Goal: Obtain resource: Download file/media

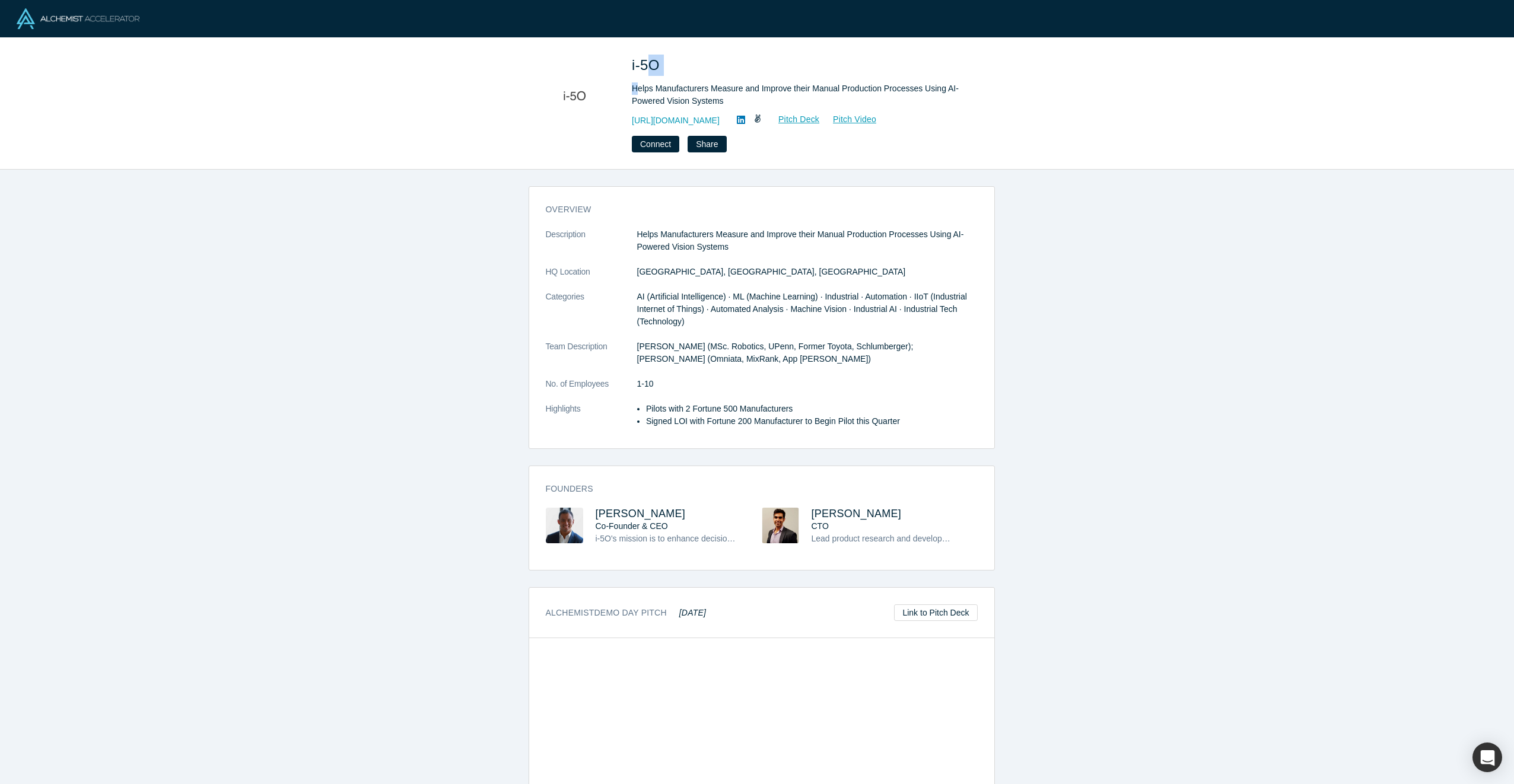
drag, startPoint x: 639, startPoint y: 87, endPoint x: 646, endPoint y: 71, distance: 17.5
click at [646, 71] on div "i-5O Helps Manufacturers Measure and Improve their Manual Production Processes …" at bounding box center [797, 103] width 332 height 98
click at [646, 71] on span "i-5O" at bounding box center [647, 64] width 32 height 16
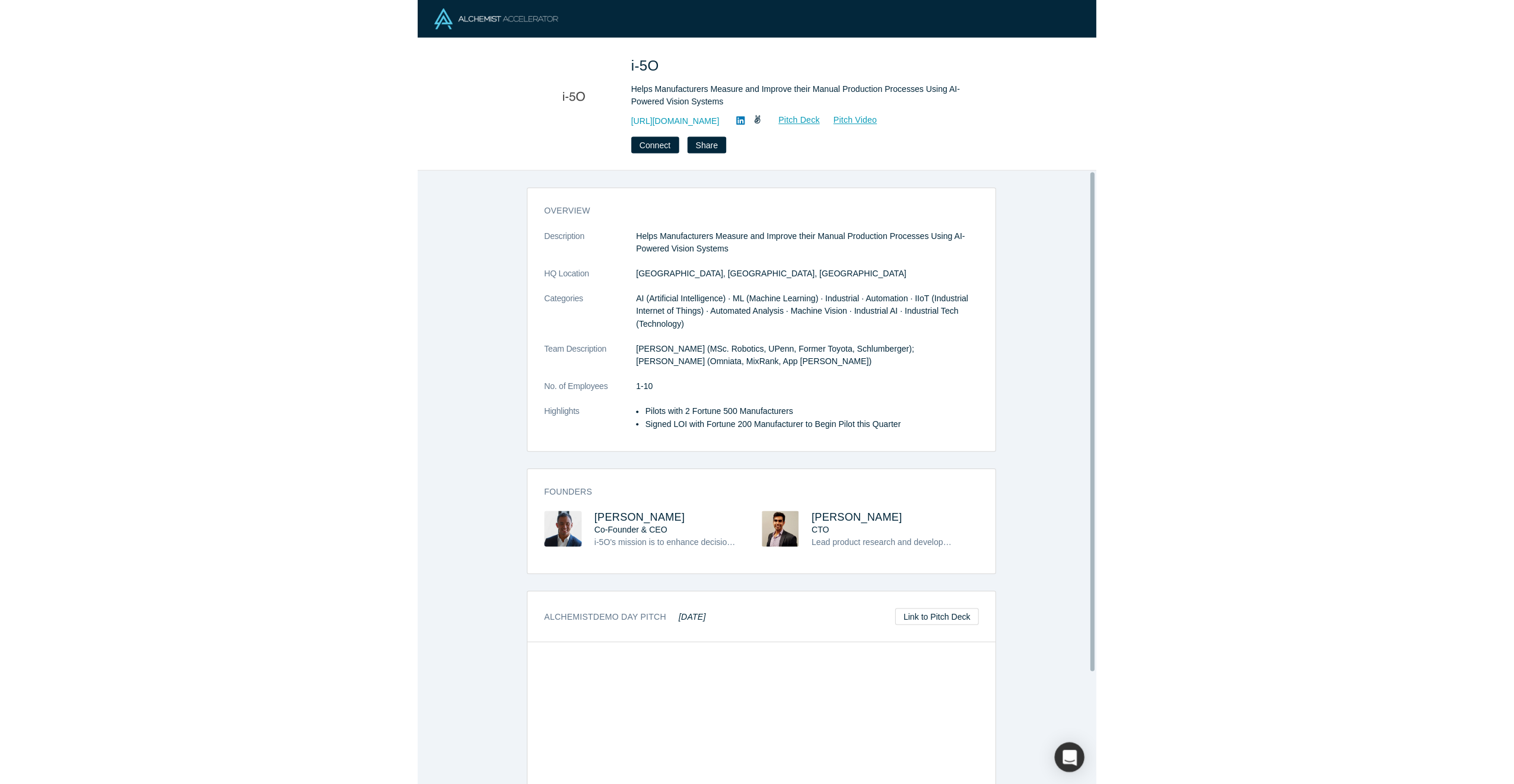
scroll to position [59, 0]
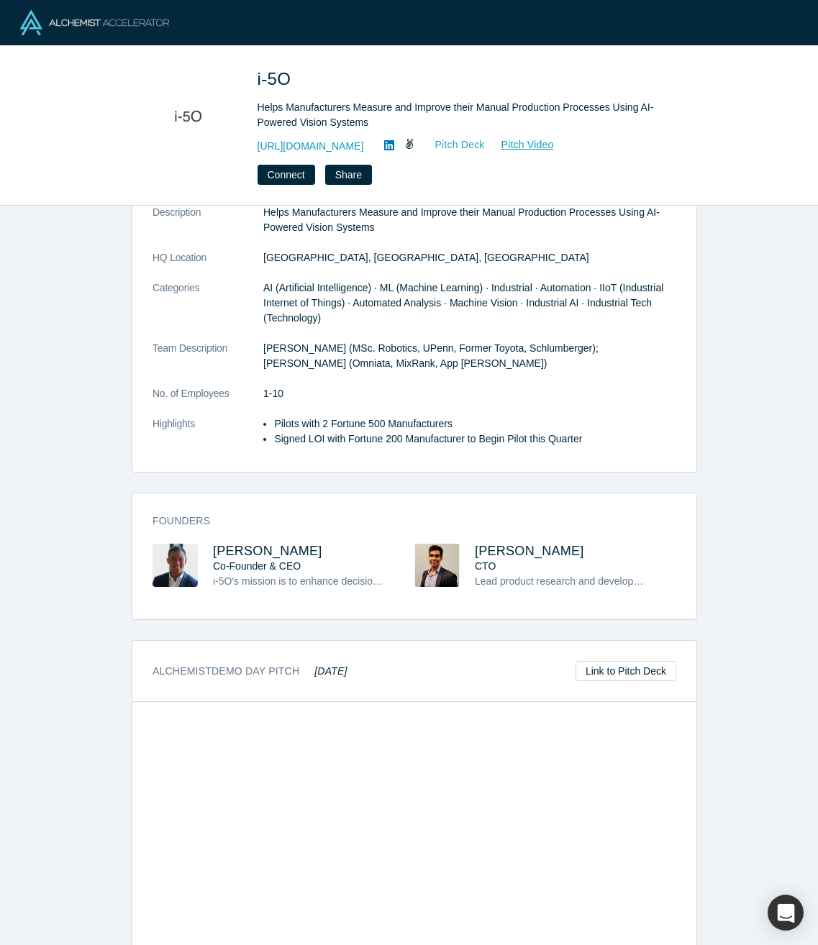
click at [457, 146] on link "Pitch Deck" at bounding box center [452, 145] width 66 height 17
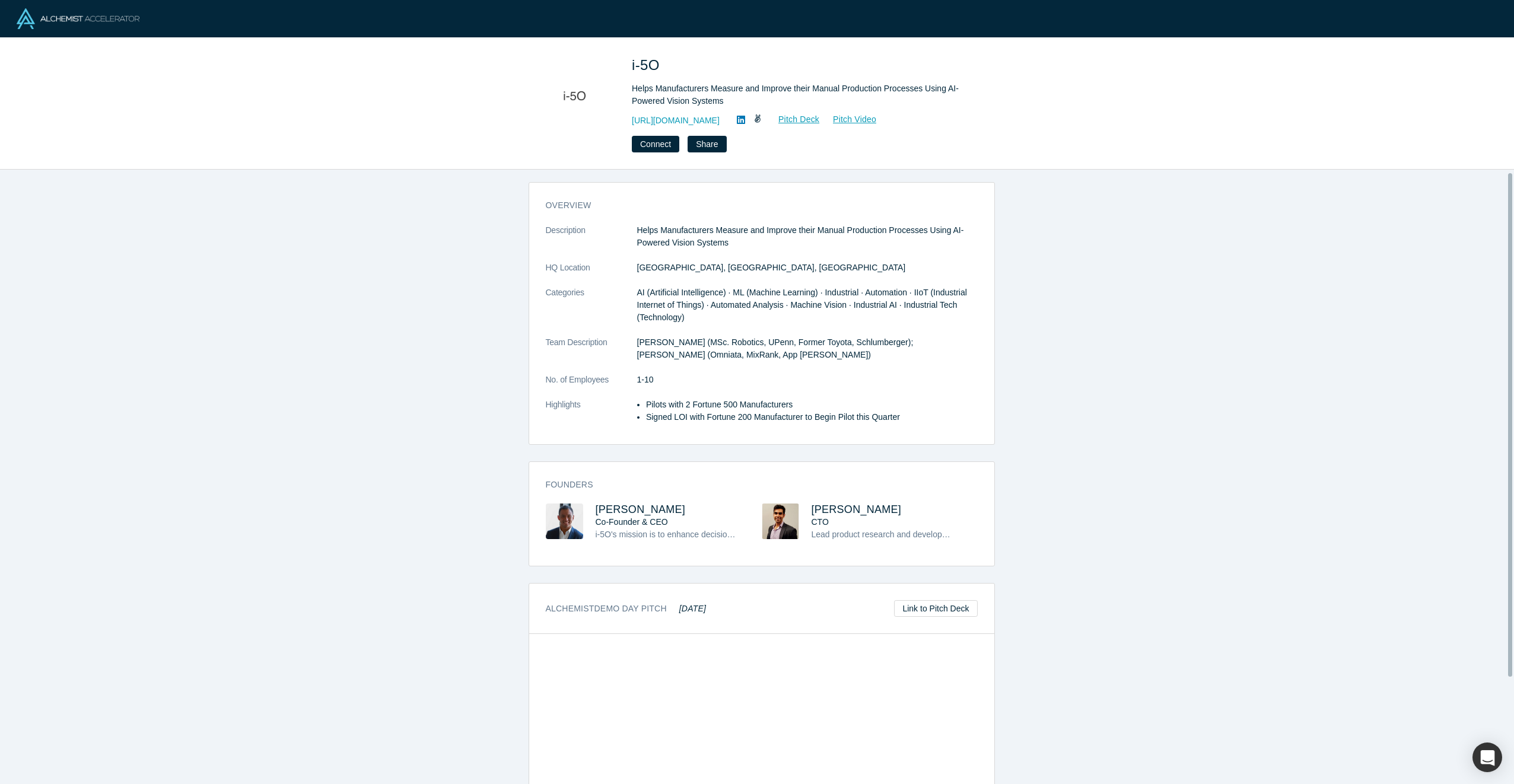
scroll to position [0, 0]
